Goal: Task Accomplishment & Management: Use online tool/utility

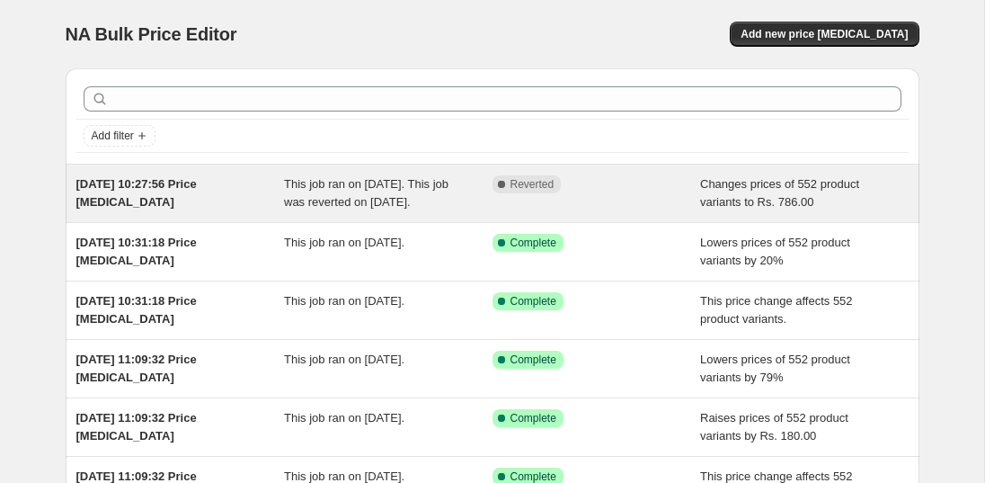
click at [451, 211] on div "This job ran on [DATE]. This job was reverted on [DATE]." at bounding box center [388, 193] width 209 height 36
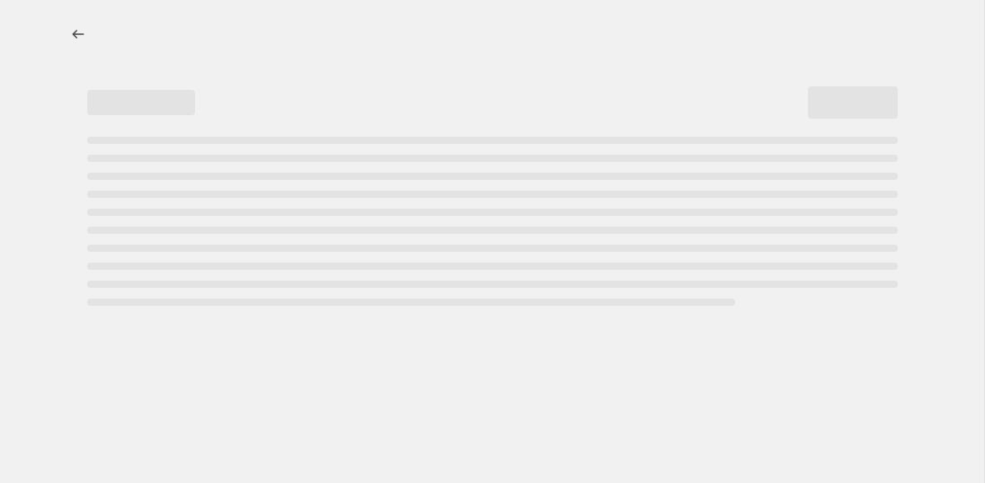
select select "no_change"
